Goal: Task Accomplishment & Management: Manage account settings

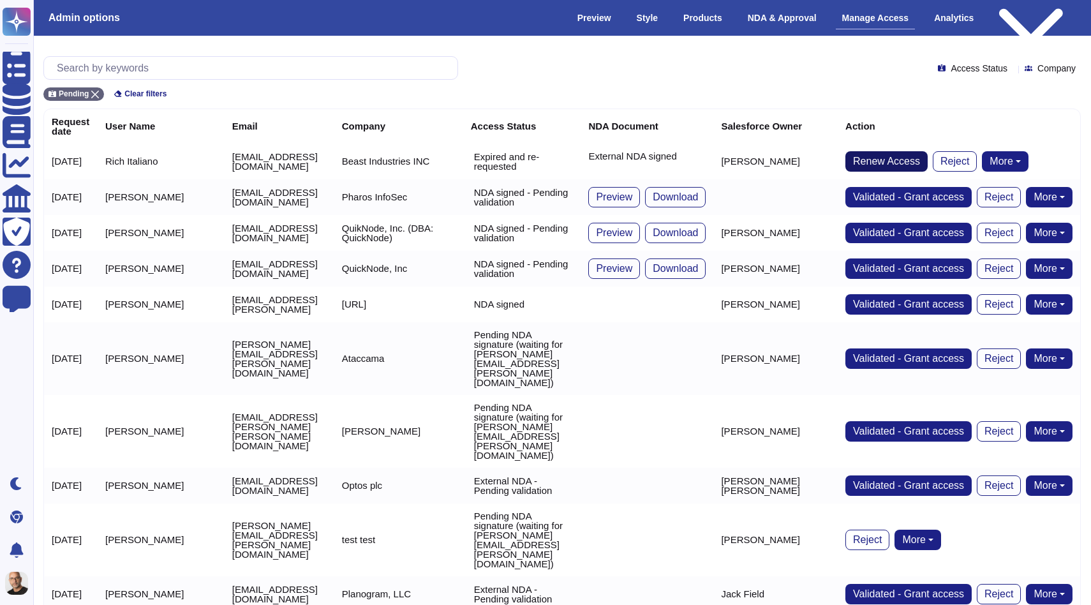
click at [920, 158] on span "Renew Access" at bounding box center [886, 161] width 67 height 10
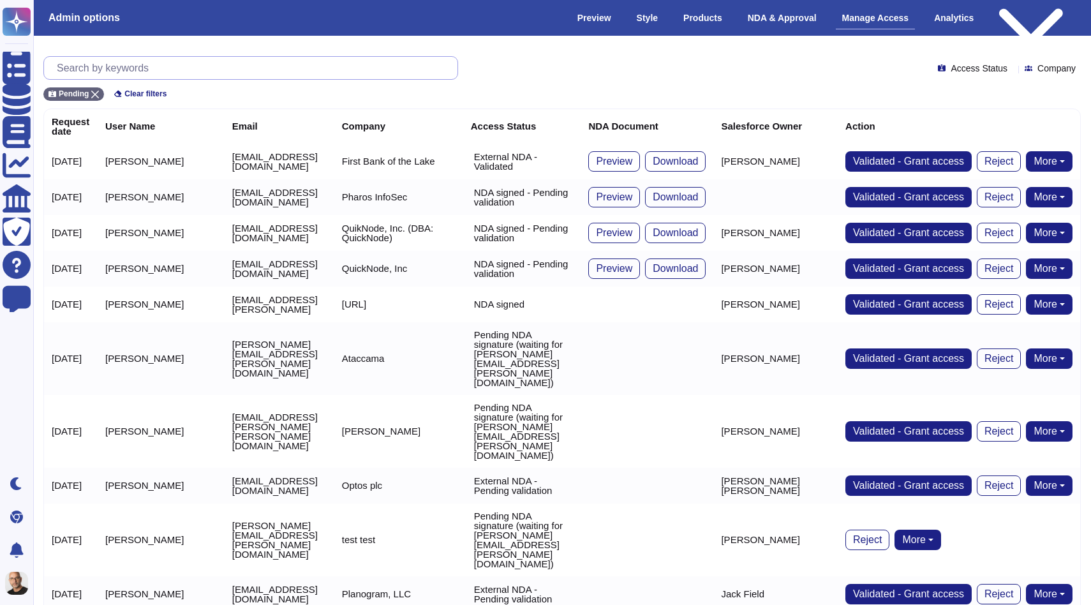
click at [245, 60] on input "text" at bounding box center [253, 68] width 407 height 22
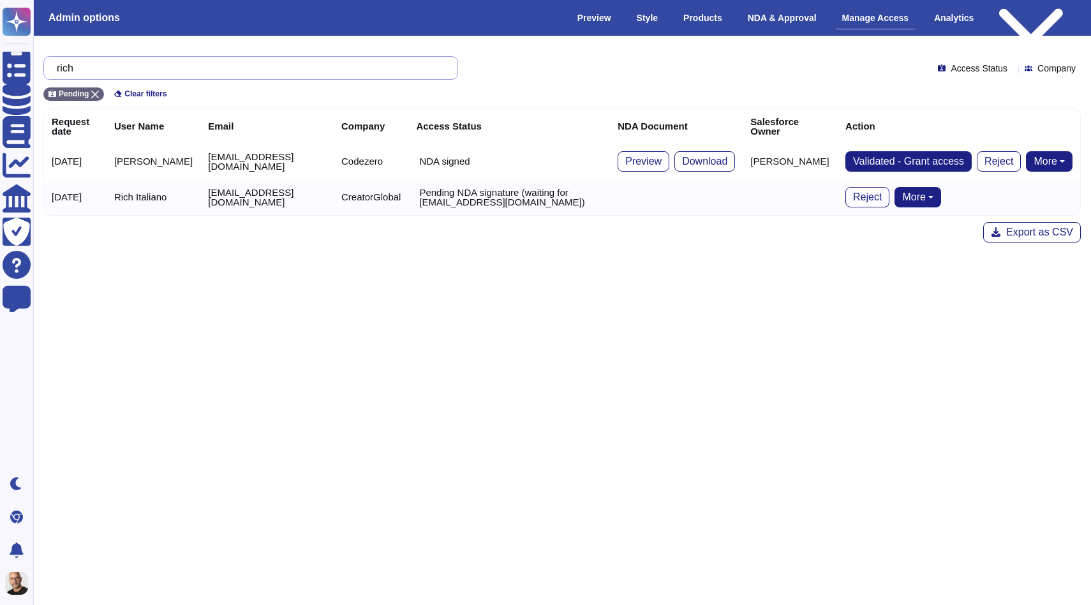
type input "rich"
click at [924, 198] on button "More" at bounding box center [917, 197] width 47 height 20
click at [741, 263] on html "Questionnaires Knowledge Base Documents Analytics CAIQ / SIG Trust Center Help …" at bounding box center [545, 131] width 1091 height 263
click at [913, 201] on button "More" at bounding box center [917, 197] width 47 height 20
click at [925, 225] on link "Bypass NDA" at bounding box center [965, 221] width 141 height 15
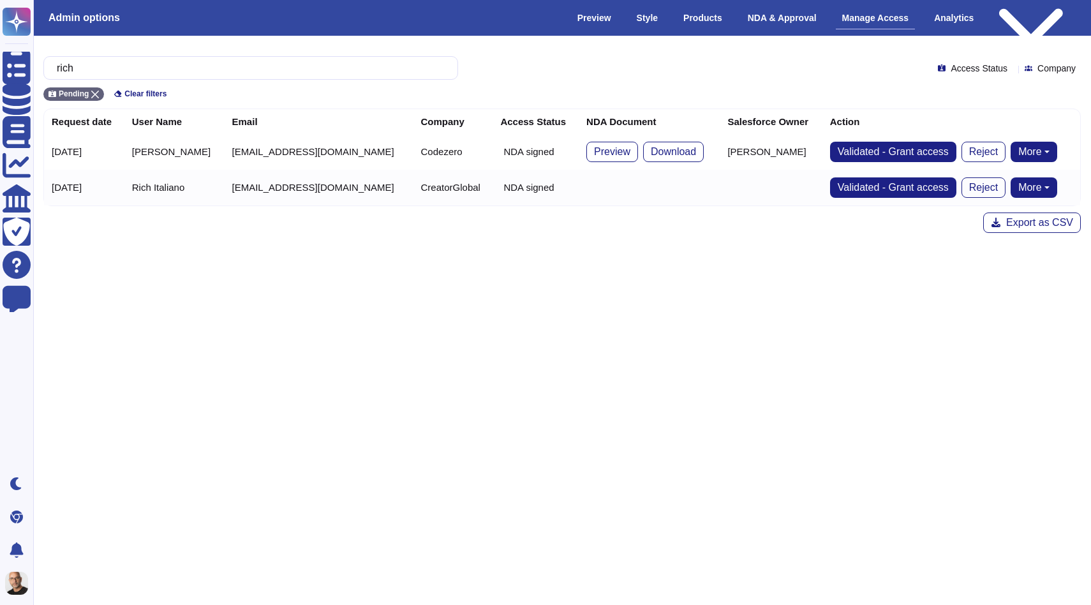
click at [1011, 184] on button "More" at bounding box center [1034, 187] width 47 height 20
click at [876, 249] on div "rich Access Status Company Pending Clear filters Request date User Name Email C…" at bounding box center [562, 145] width 1078 height 218
